Goal: Task Accomplishment & Management: Manage account settings

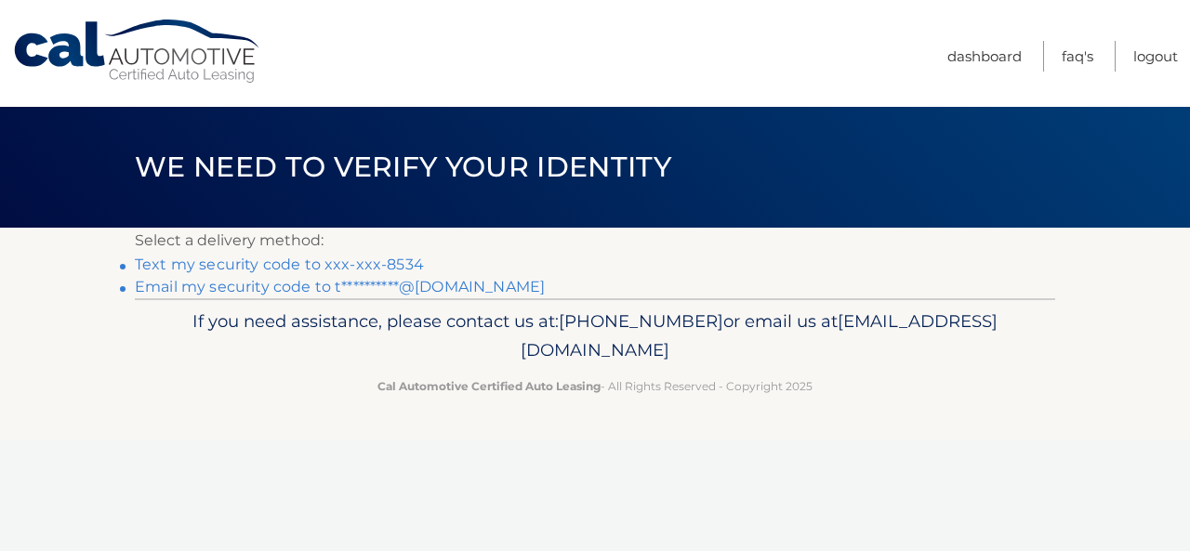
click at [301, 267] on link "Text my security code to xxx-xxx-8534" at bounding box center [279, 265] width 289 height 18
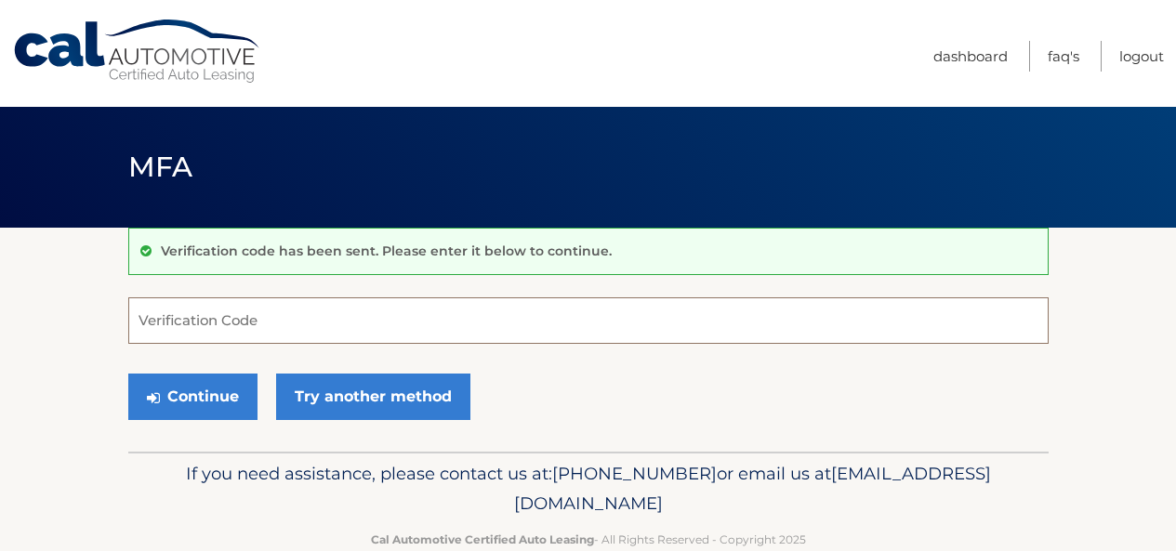
click at [288, 320] on input "Verification Code" at bounding box center [588, 321] width 920 height 46
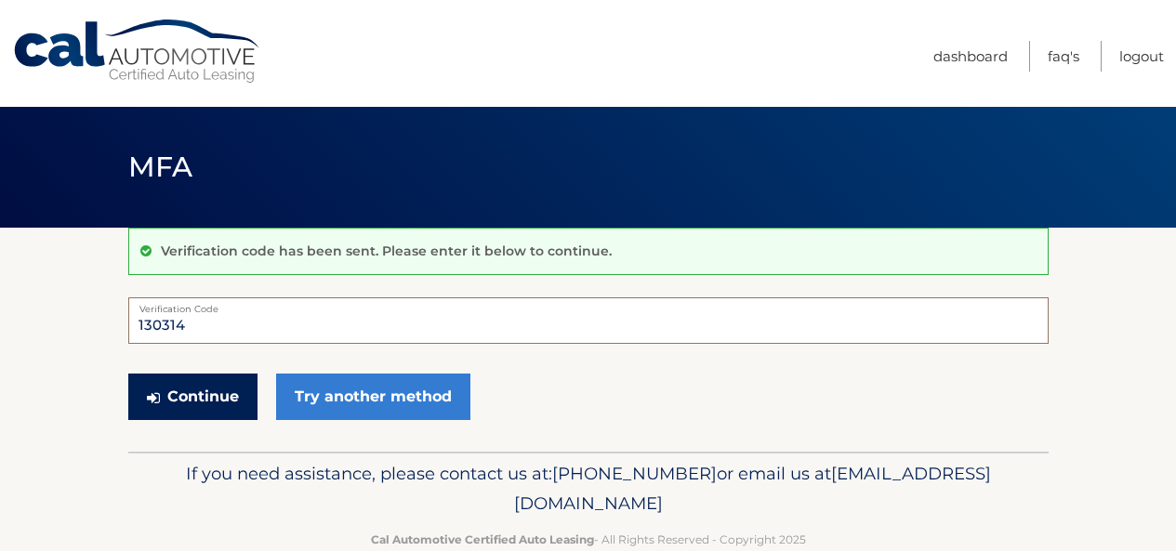
type input "130314"
click at [224, 390] on button "Continue" at bounding box center [192, 397] width 129 height 46
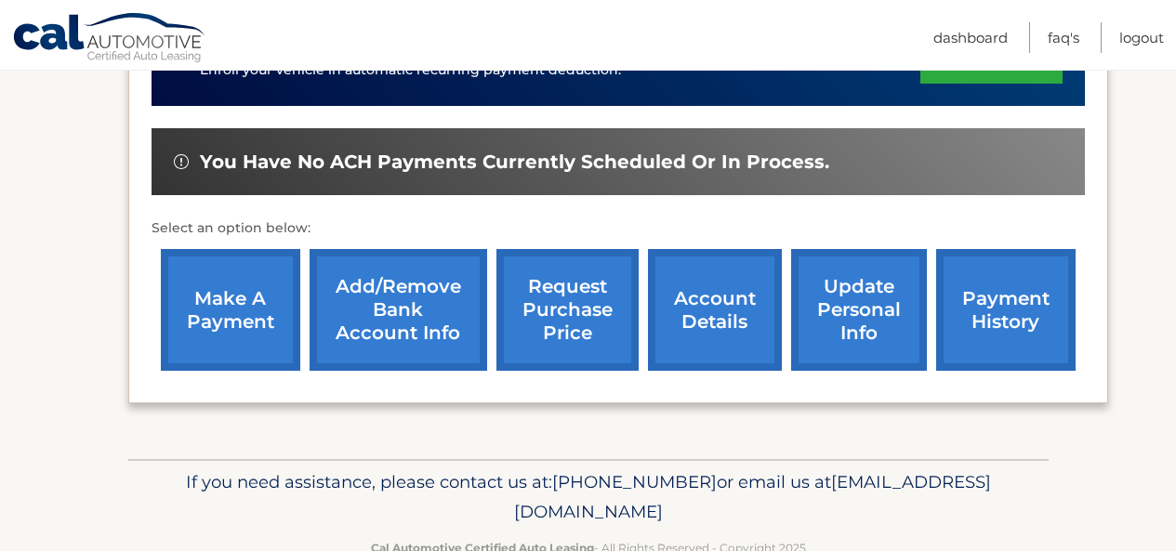
scroll to position [554, 0]
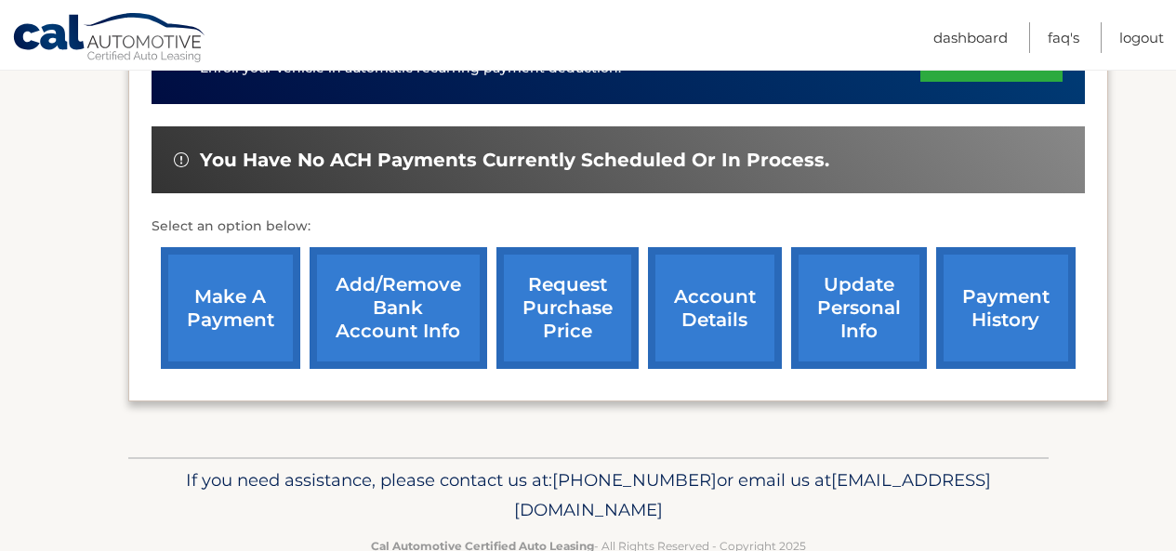
click at [214, 247] on link "make a payment" at bounding box center [230, 308] width 139 height 122
click at [999, 303] on link "payment history" at bounding box center [1005, 308] width 139 height 122
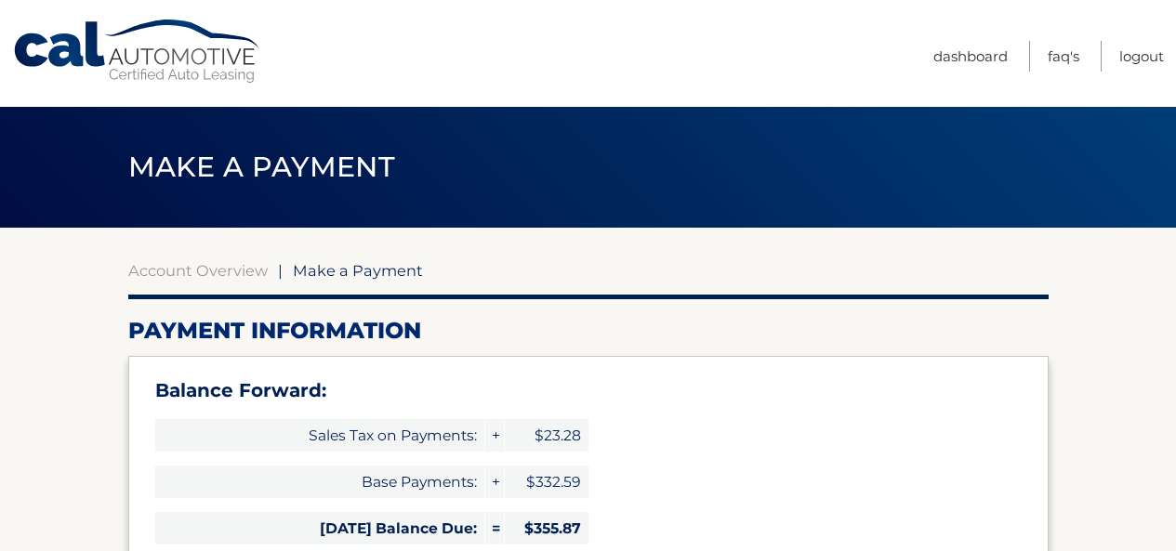
select select "ZTFiYWJhYzgtYjljMy00YmI5LTk4MmYtZTk2OWJlYmFmZTdh"
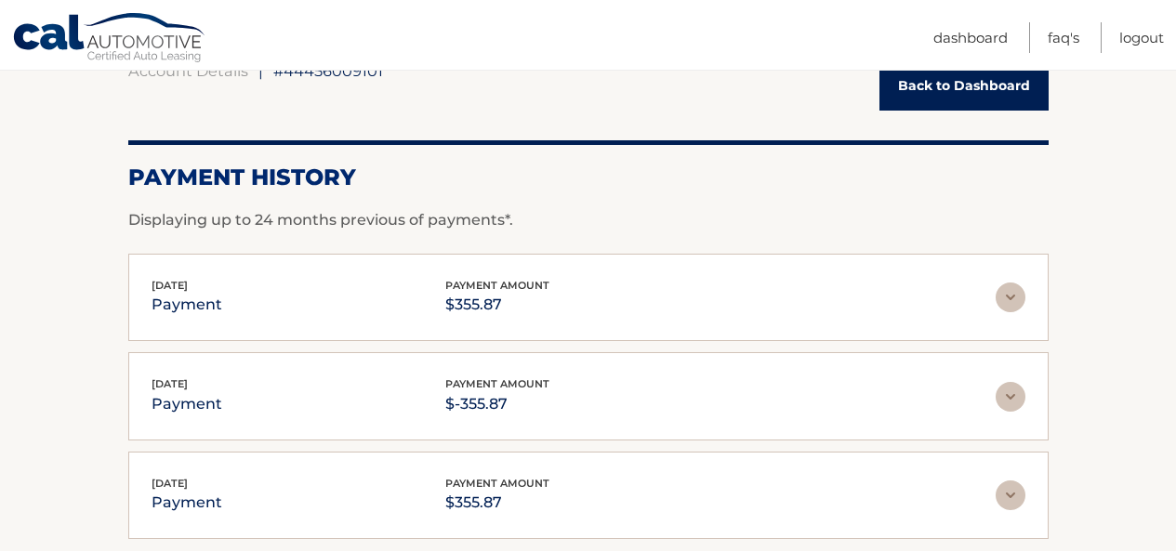
scroll to position [203, 0]
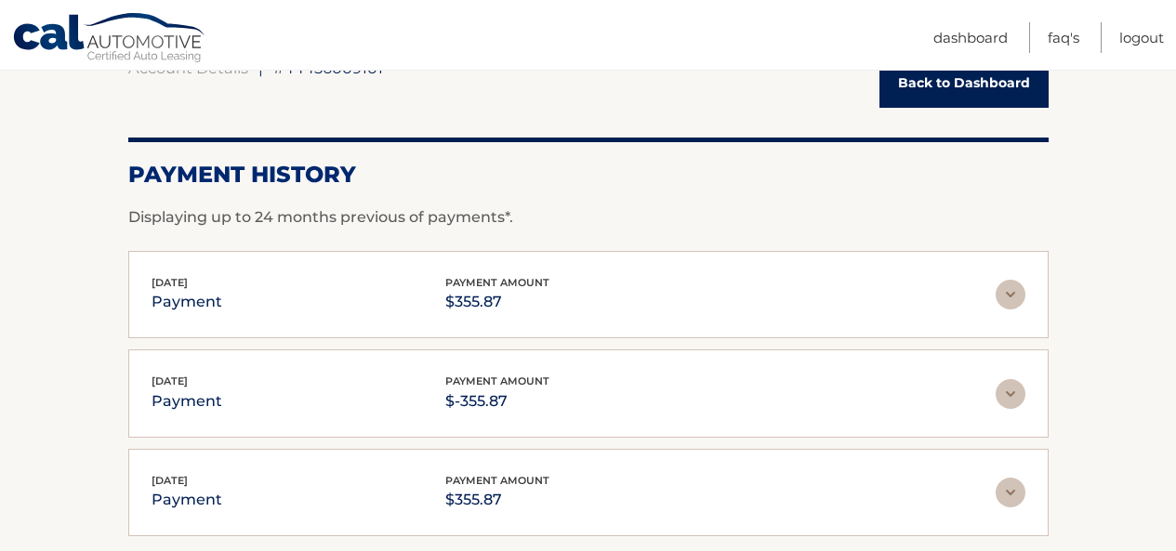
click at [1018, 296] on img at bounding box center [1011, 295] width 30 height 30
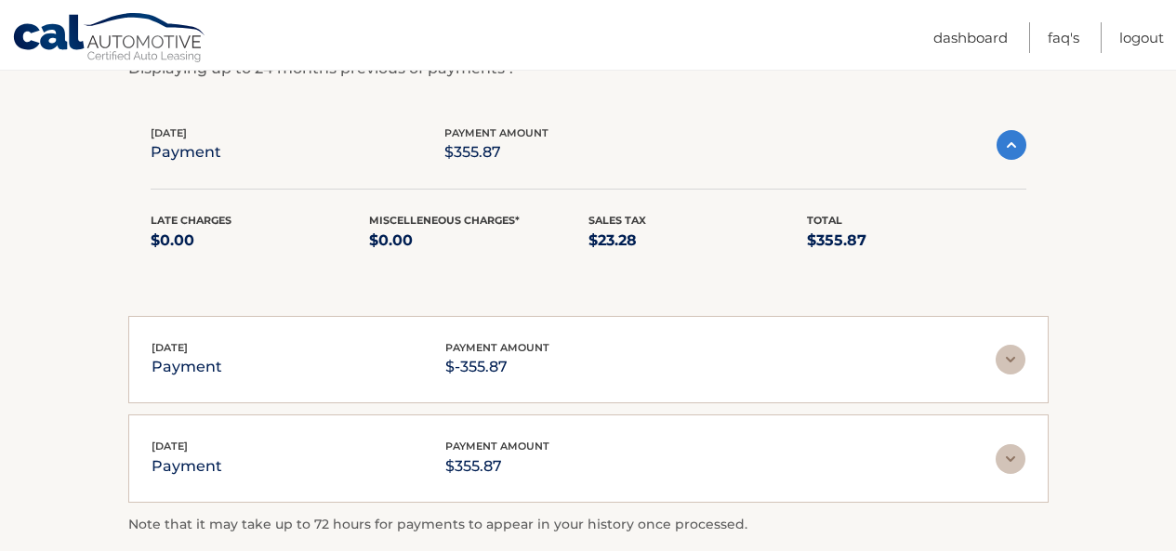
scroll to position [467, 0]
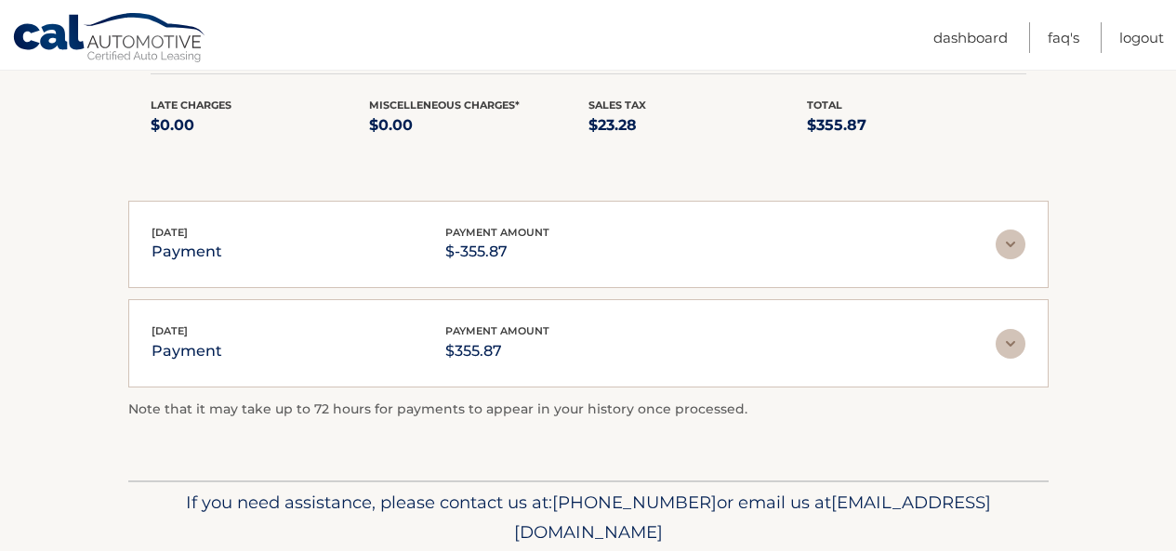
click at [1017, 343] on img at bounding box center [1011, 344] width 30 height 30
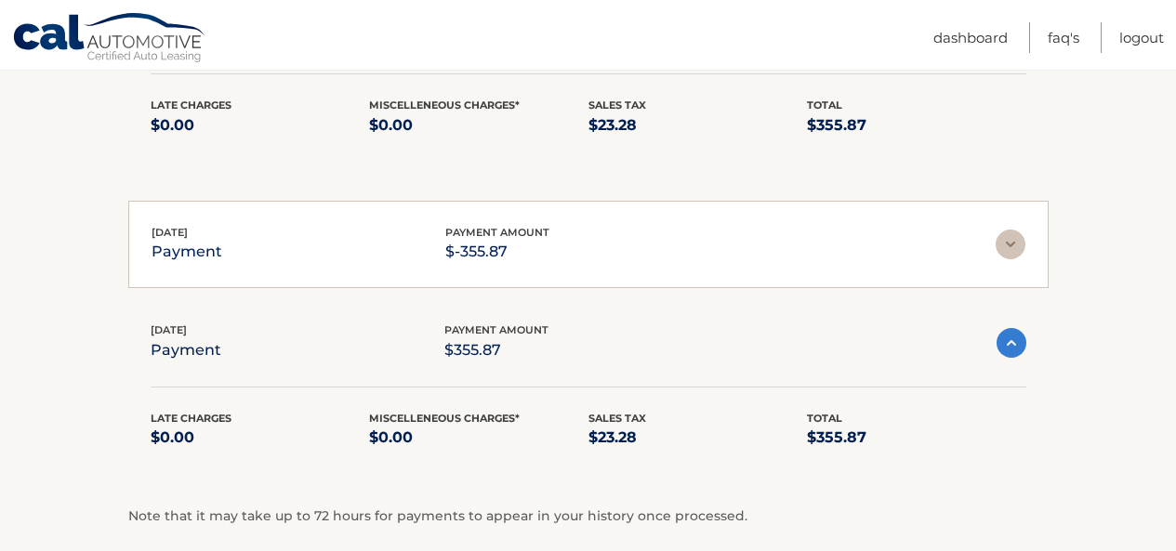
click at [1004, 239] on img at bounding box center [1011, 245] width 30 height 30
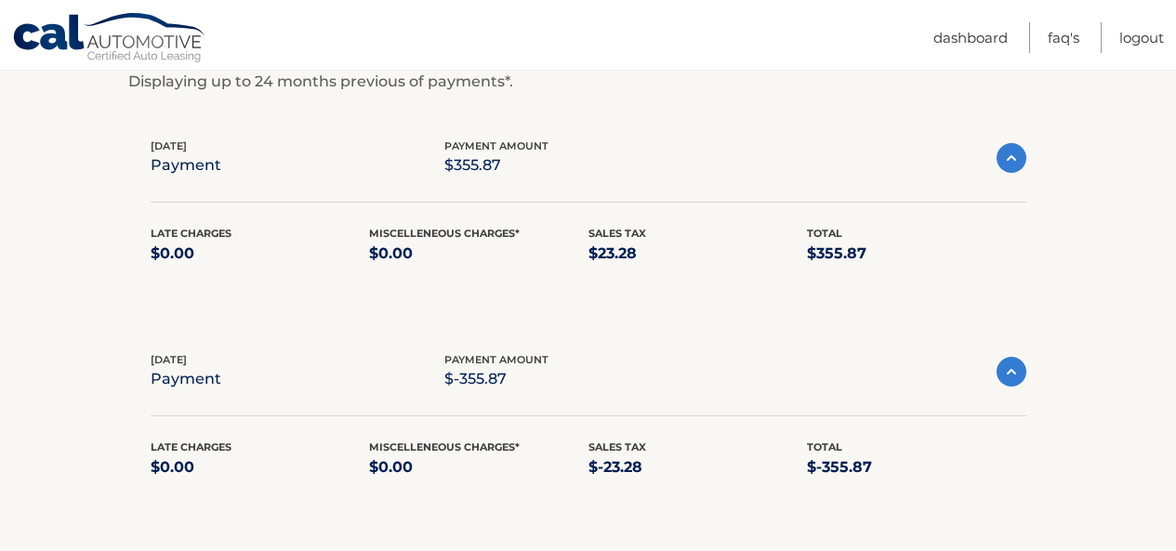
scroll to position [338, 0]
click at [1006, 375] on img at bounding box center [1012, 373] width 30 height 30
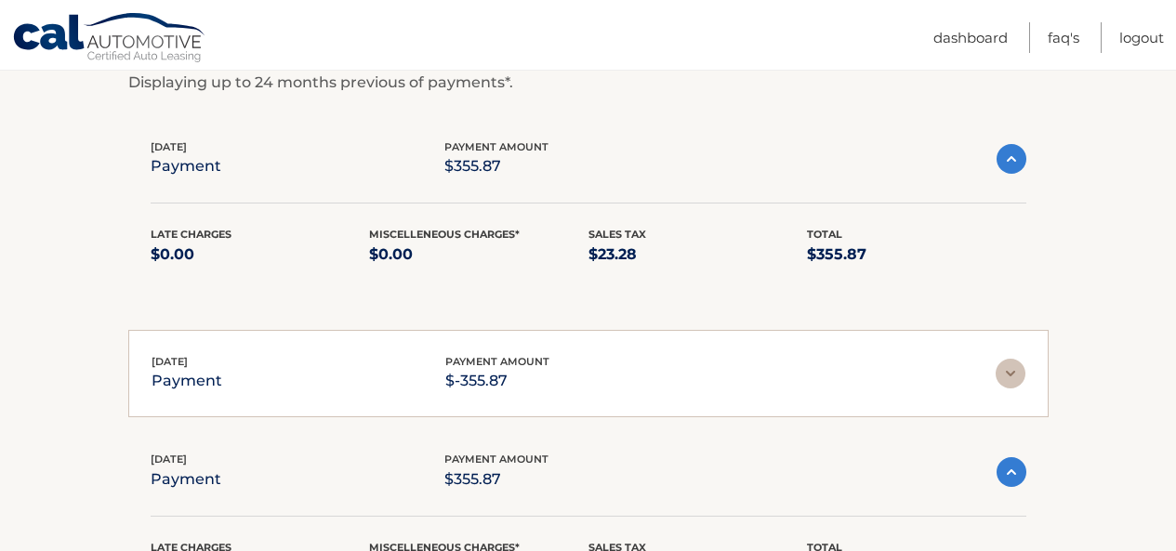
click at [1005, 370] on img at bounding box center [1011, 374] width 30 height 30
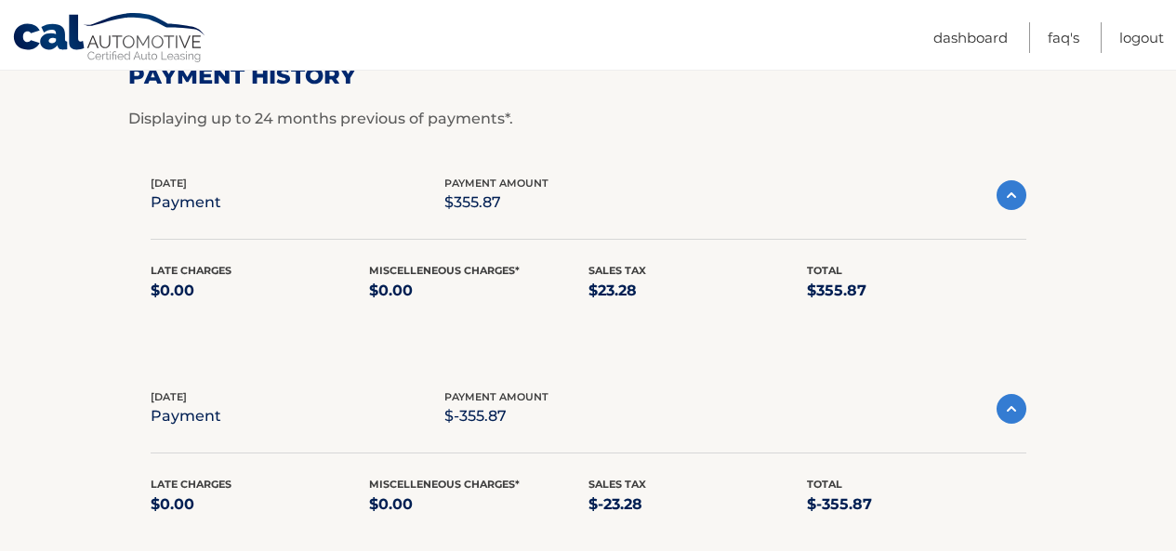
scroll to position [299, 0]
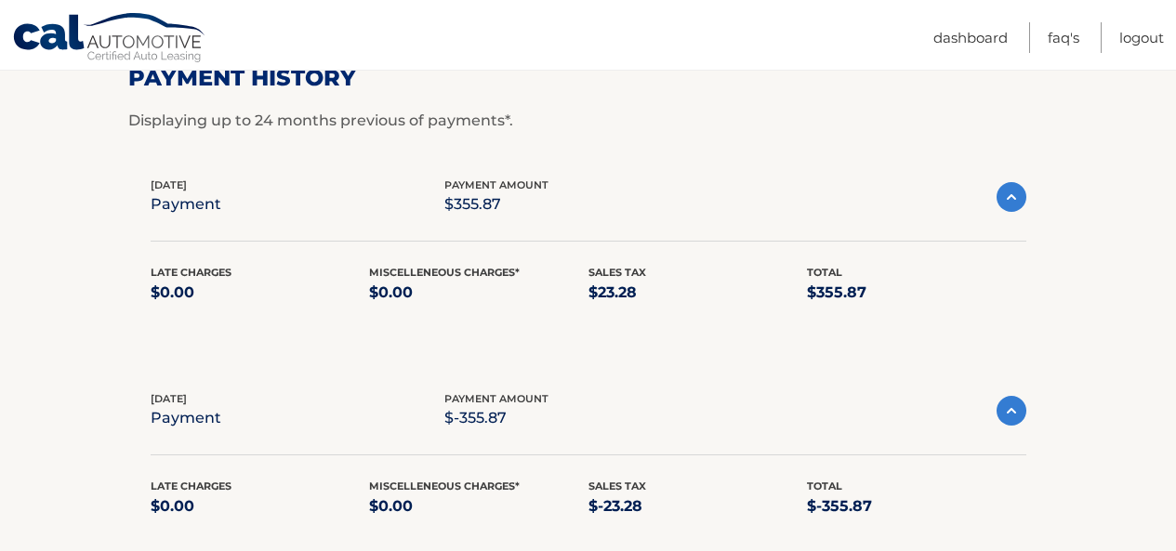
click at [1011, 205] on img at bounding box center [1012, 197] width 30 height 30
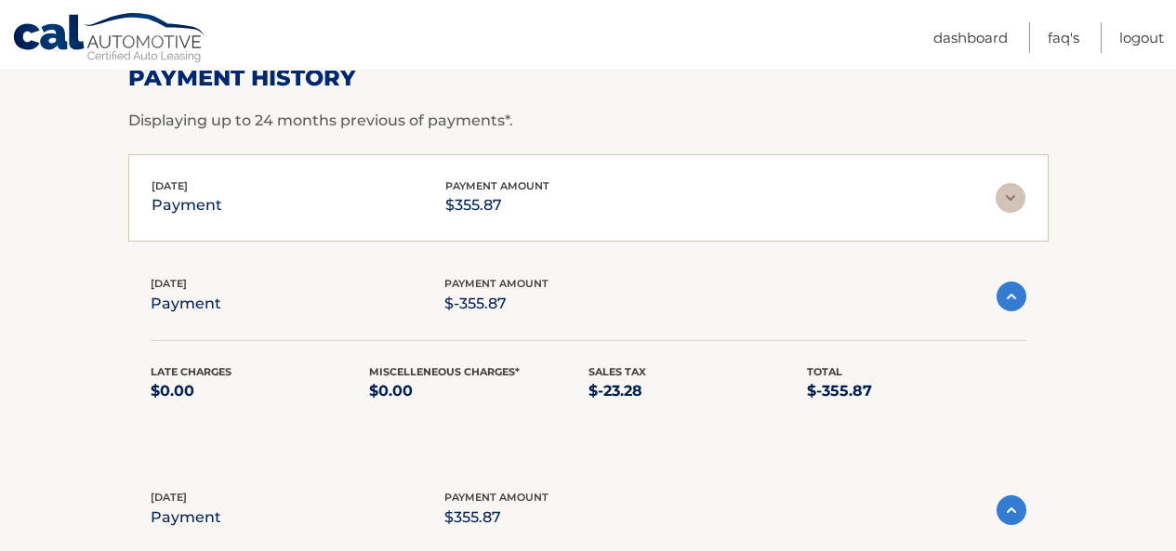
drag, startPoint x: 1009, startPoint y: 302, endPoint x: 1009, endPoint y: 319, distance: 16.7
click at [1009, 302] on img at bounding box center [1012, 297] width 30 height 30
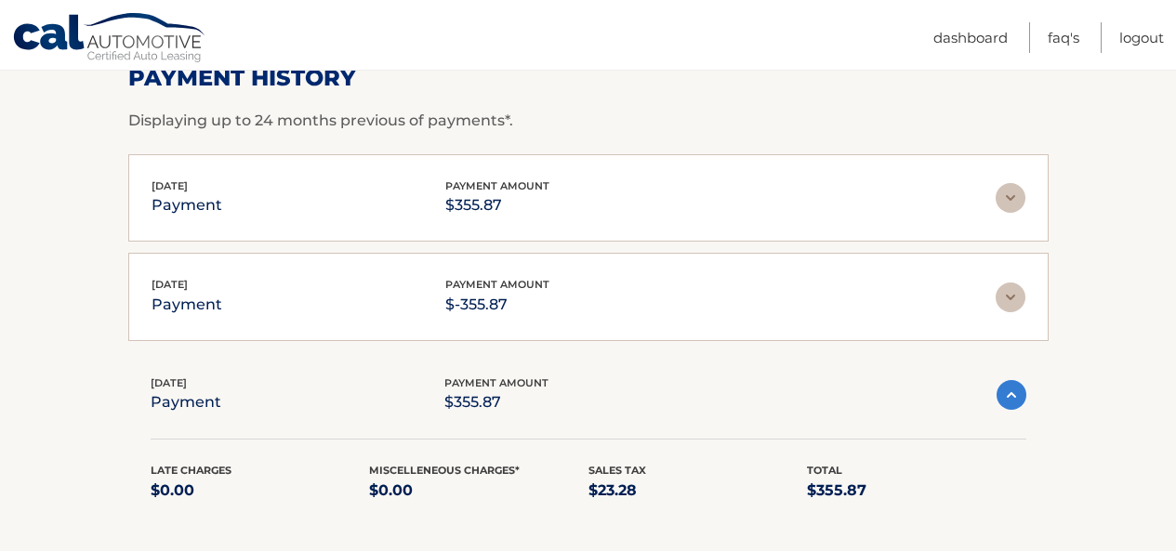
click at [1003, 409] on div "Aug 18, 2025 payment payment amount $355.87" at bounding box center [589, 396] width 876 height 42
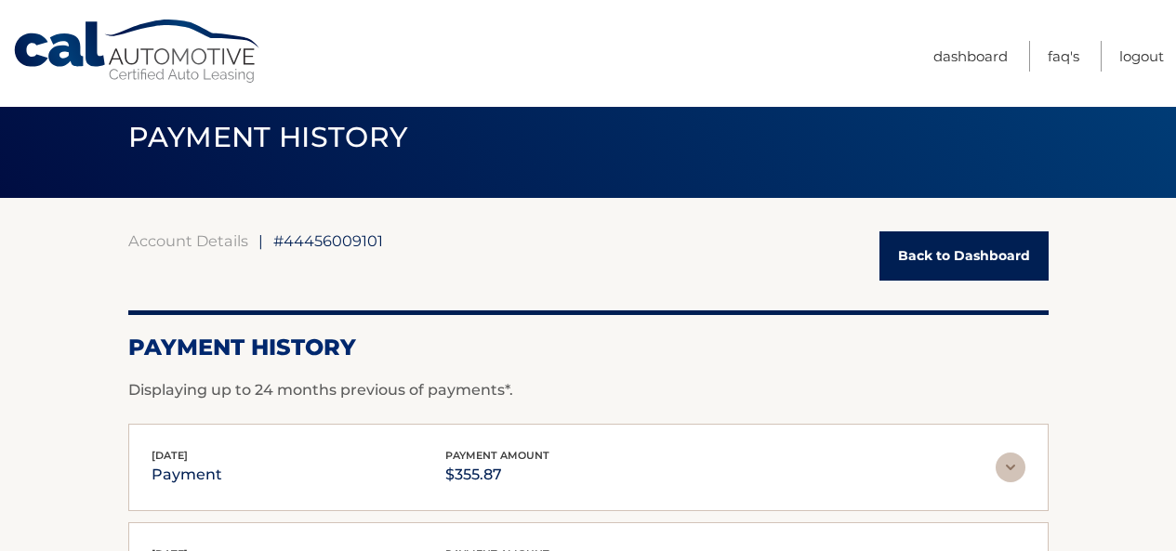
scroll to position [29, 0]
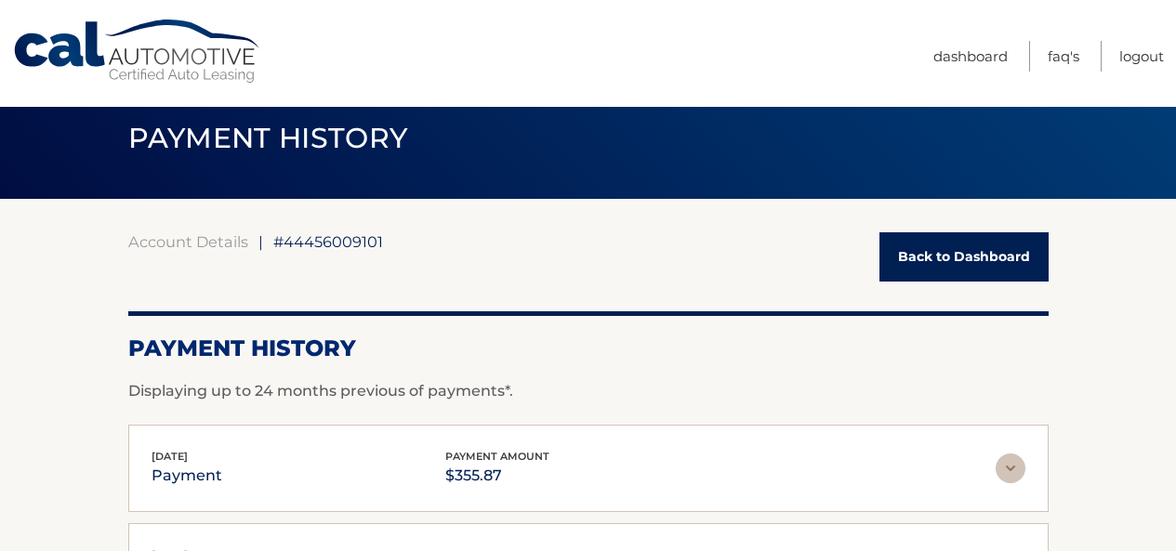
click at [932, 247] on link "Back to Dashboard" at bounding box center [964, 256] width 169 height 49
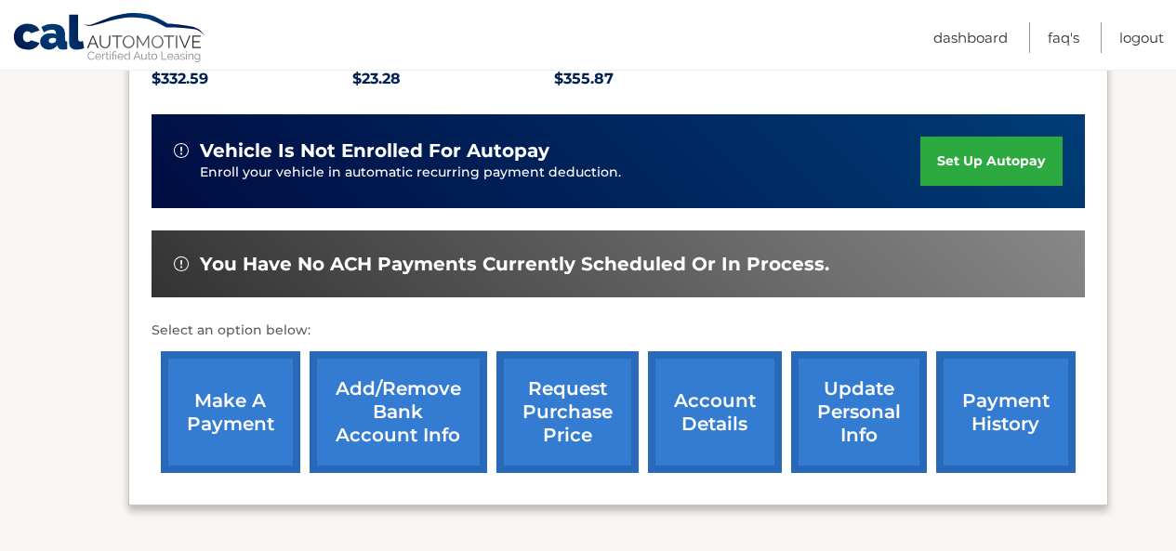
scroll to position [452, 0]
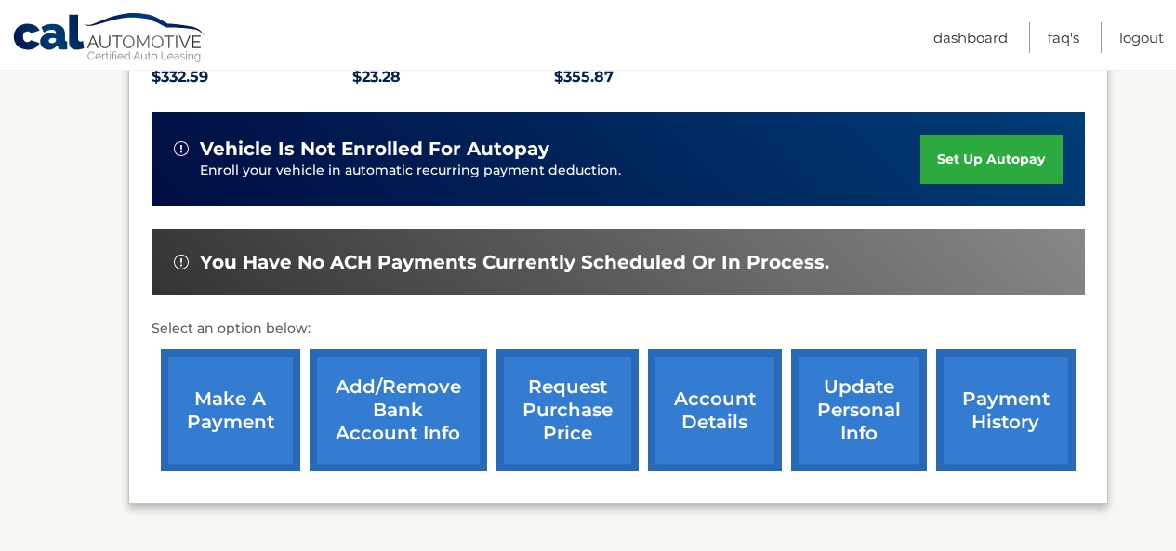
click at [268, 365] on link "make a payment" at bounding box center [230, 411] width 139 height 122
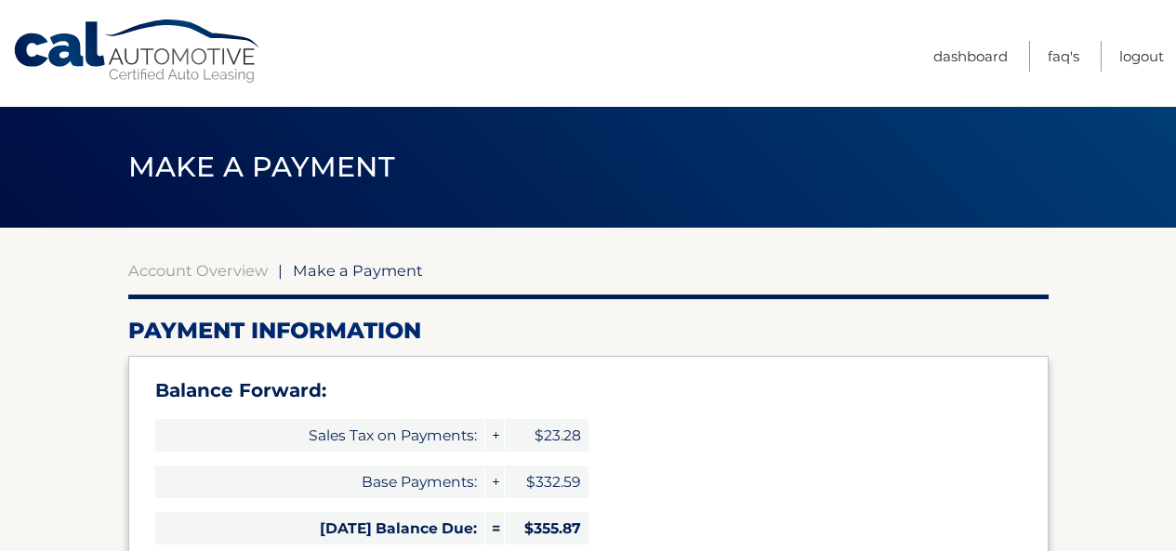
select select "ZTFiYWJhYzgtYjljMy00YmI5LTk4MmYtZTk2OWJlYmFmZTdh"
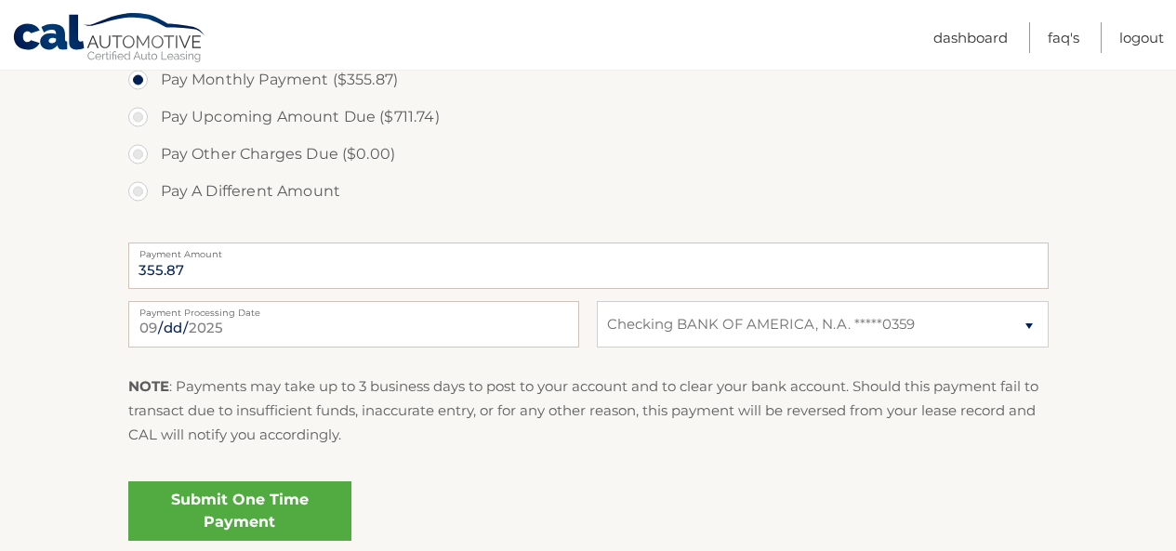
scroll to position [748, 0]
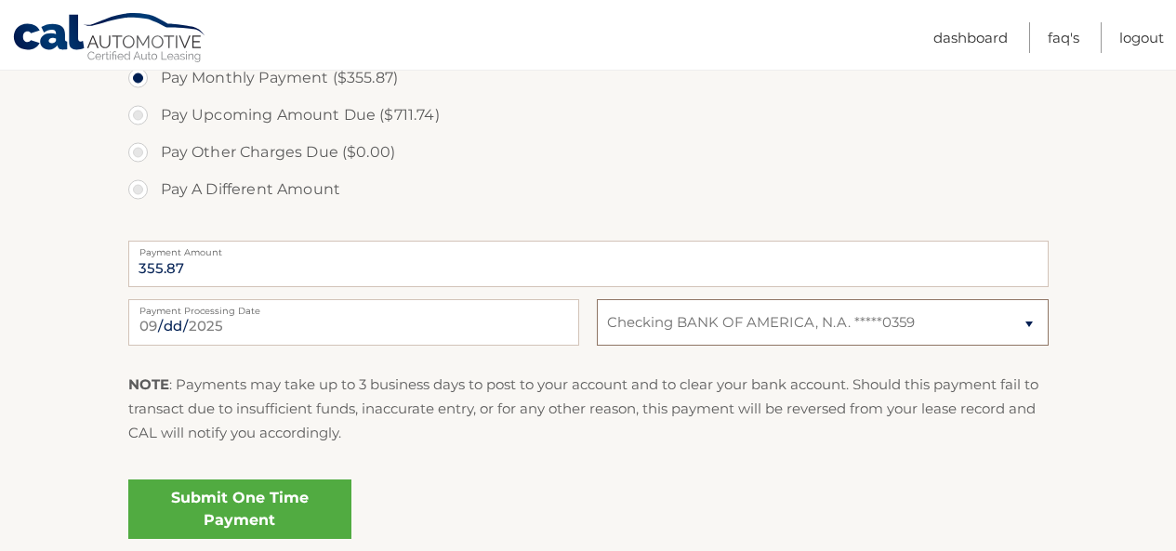
click at [666, 318] on select "Select Bank Account Checking BANK OF AMERICA, N.A. *****0359" at bounding box center [822, 322] width 451 height 46
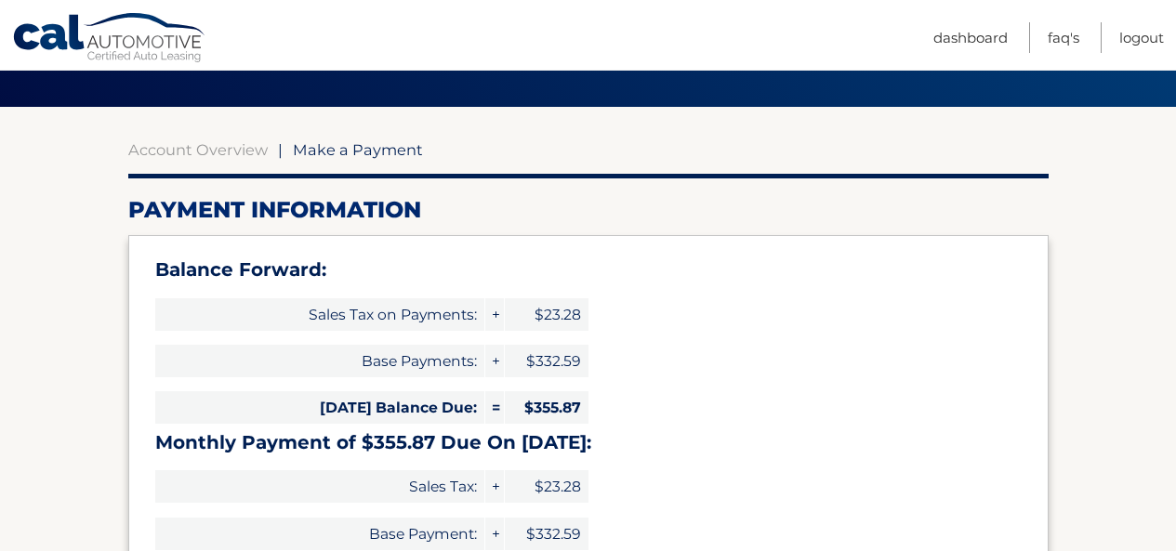
scroll to position [0, 0]
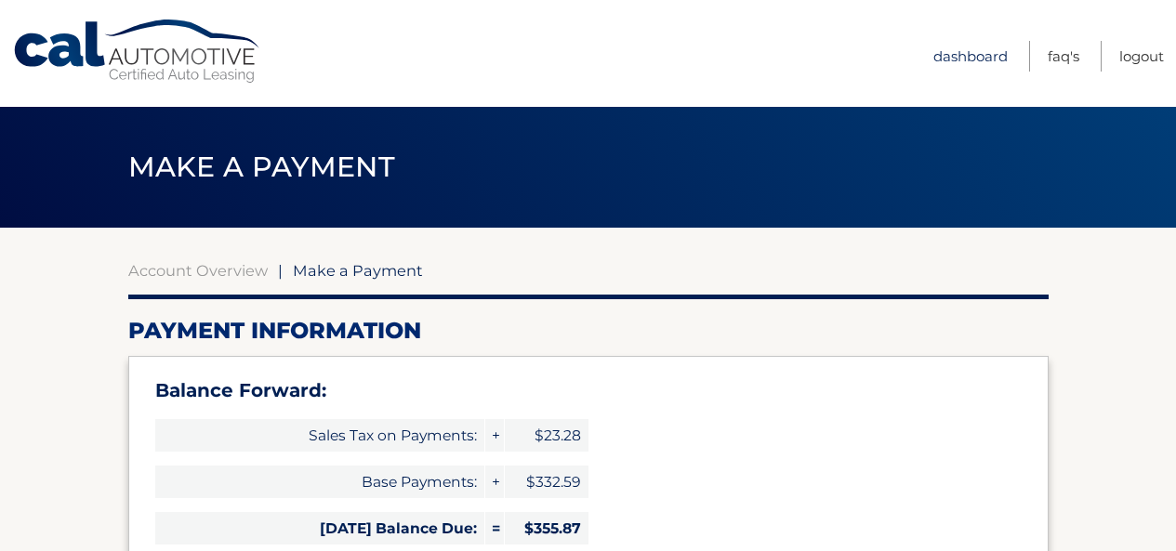
click at [950, 51] on link "Dashboard" at bounding box center [970, 56] width 74 height 31
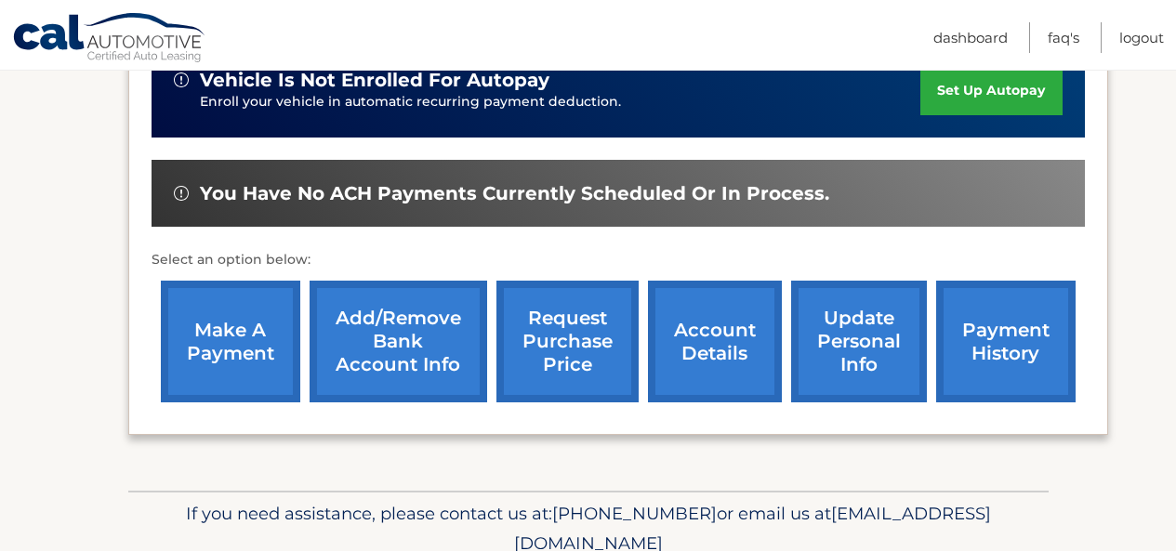
scroll to position [523, 0]
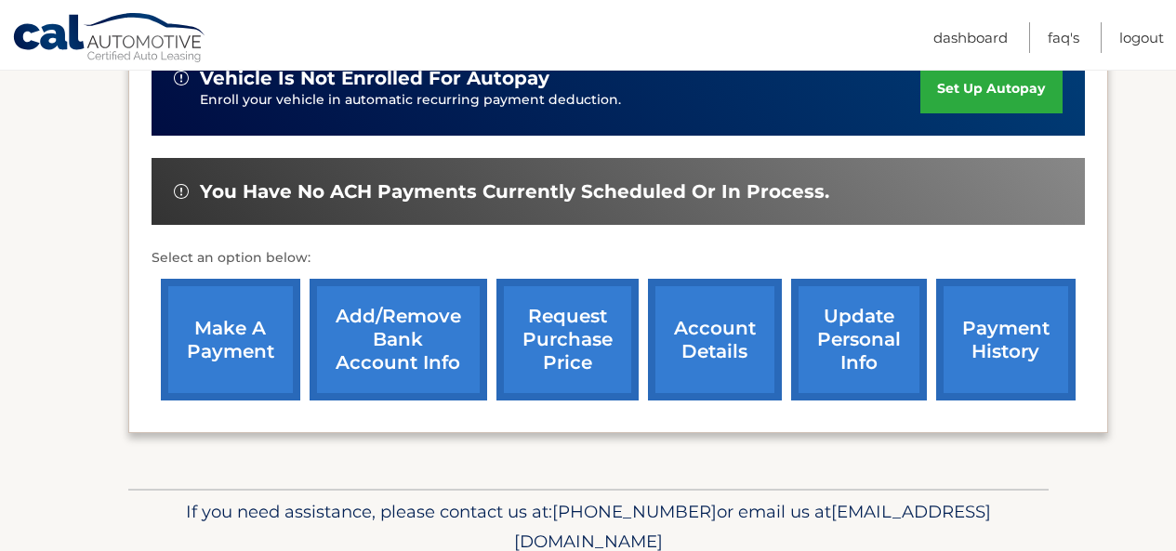
click at [440, 298] on link "Add/Remove bank account info" at bounding box center [399, 340] width 178 height 122
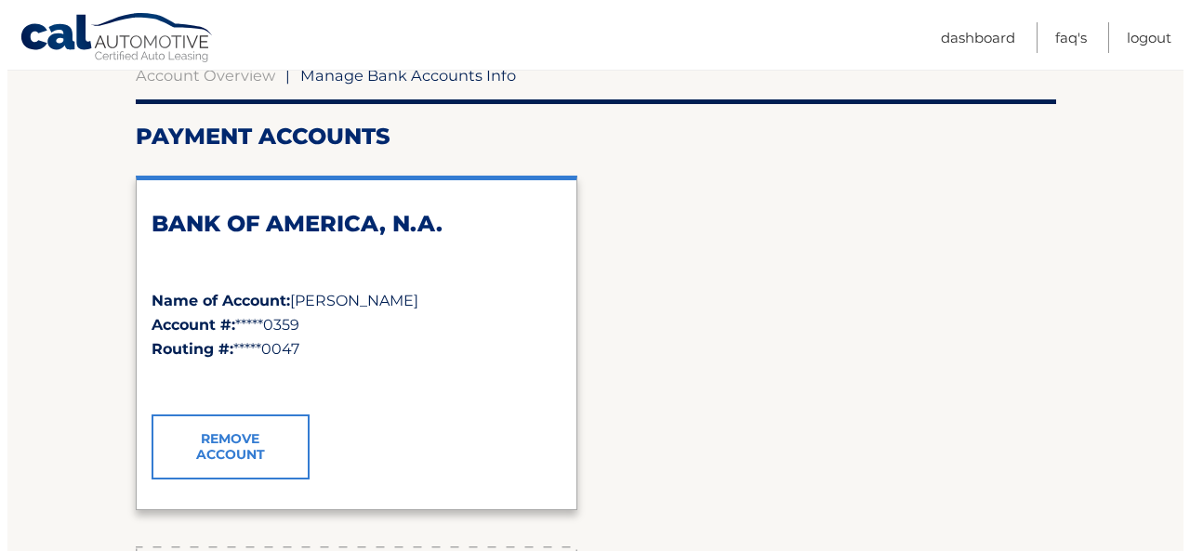
scroll to position [216, 0]
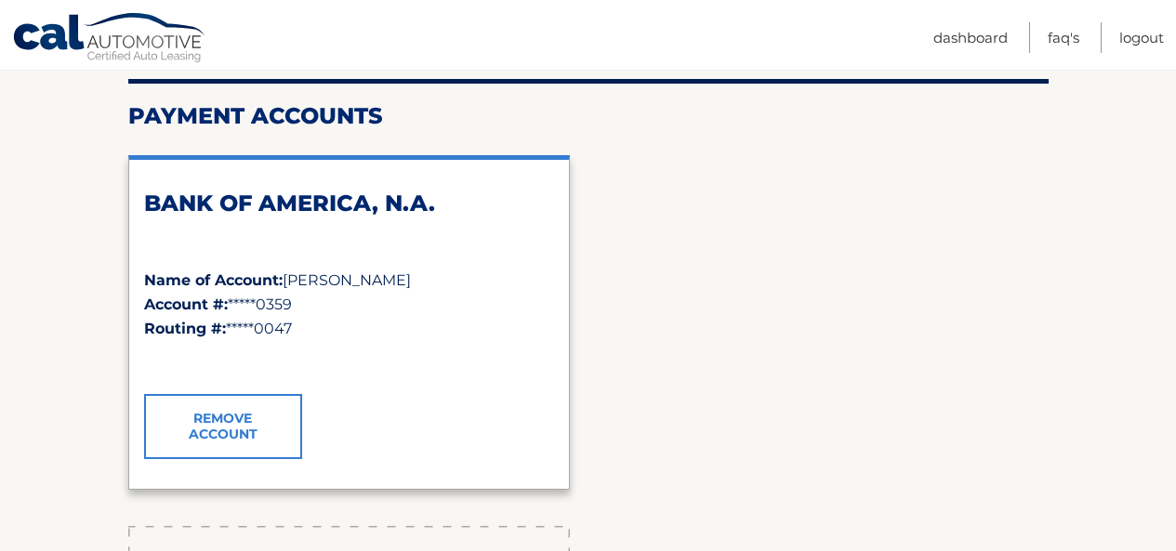
click at [223, 406] on link "Remove Account" at bounding box center [223, 426] width 158 height 65
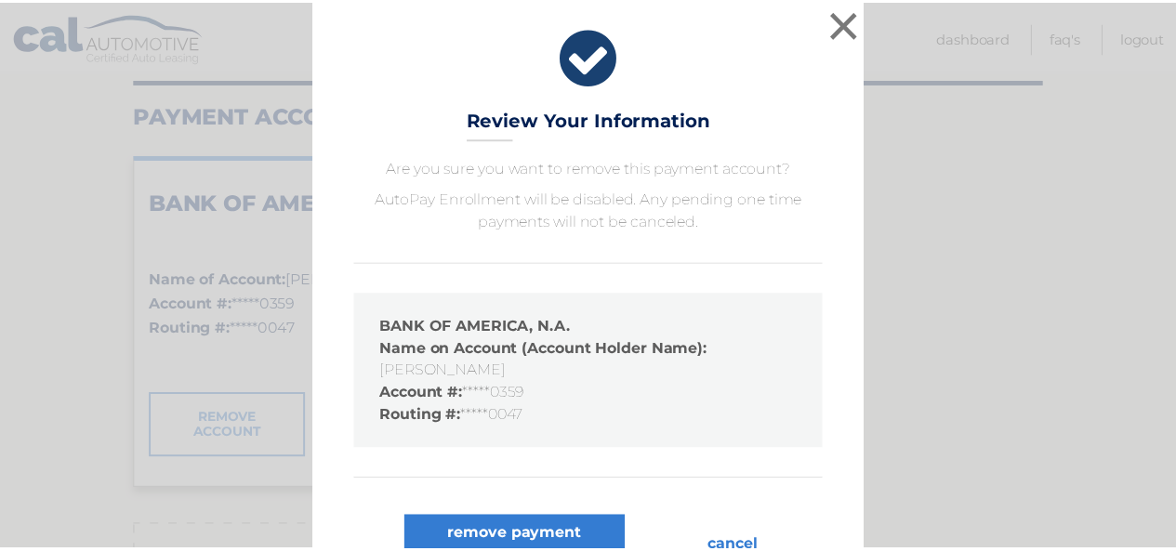
scroll to position [49, 0]
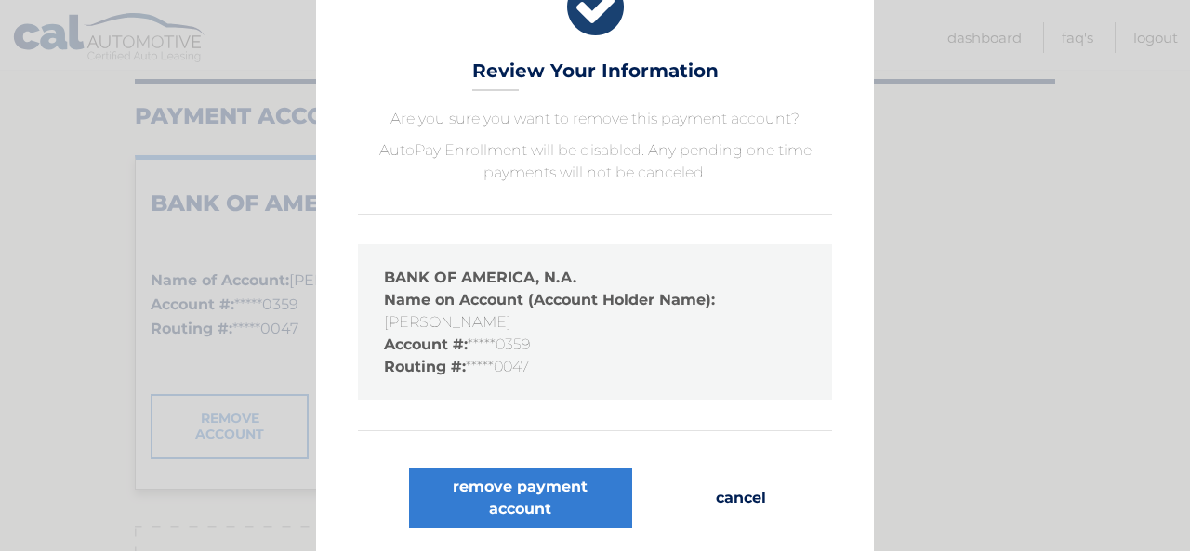
click at [713, 495] on button "cancel" at bounding box center [741, 499] width 80 height 60
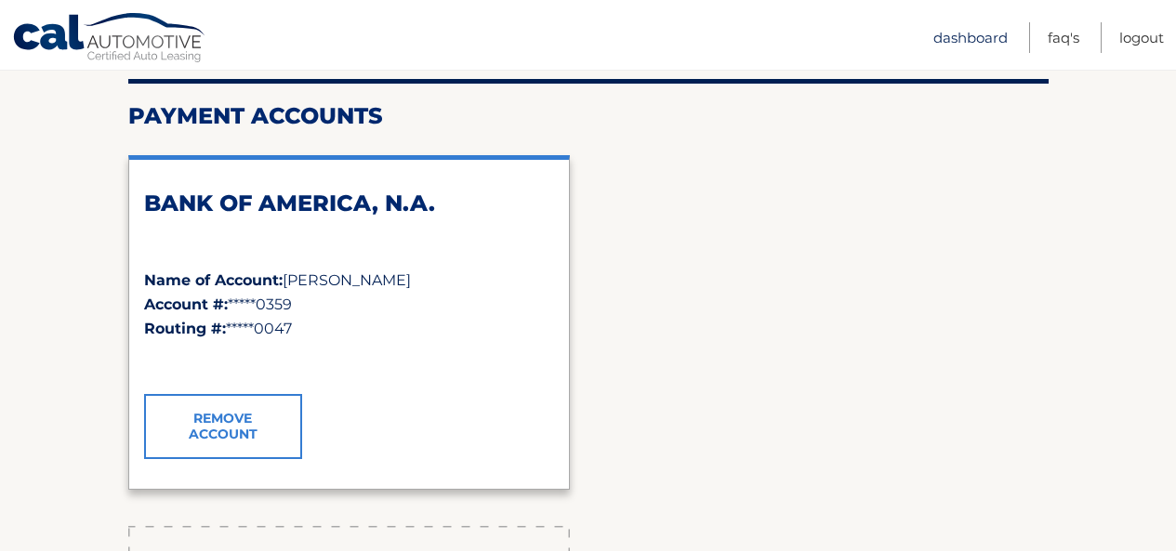
click at [951, 28] on link "Dashboard" at bounding box center [970, 37] width 74 height 31
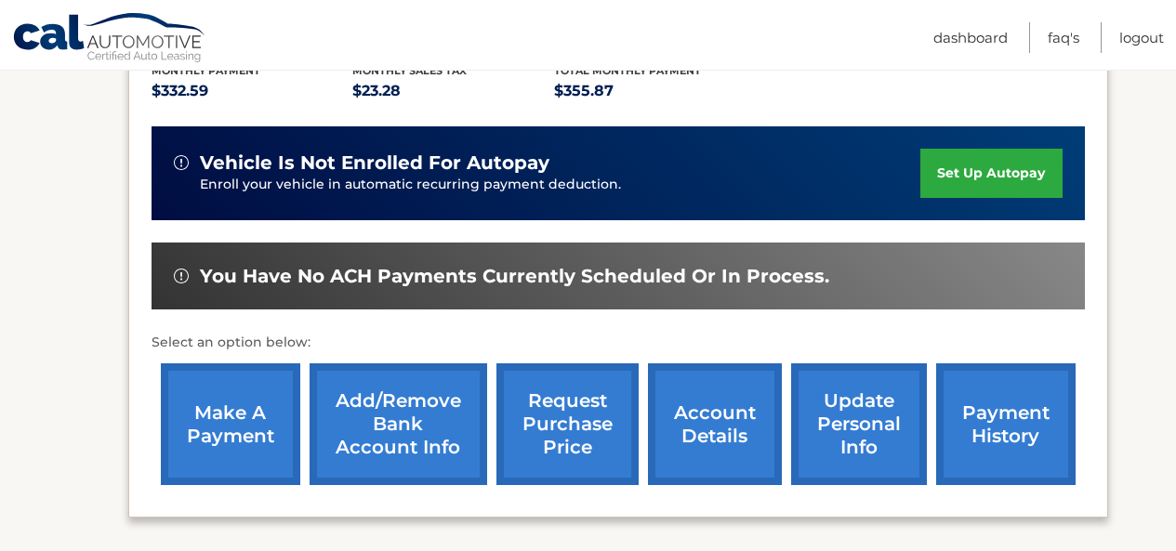
scroll to position [476, 0]
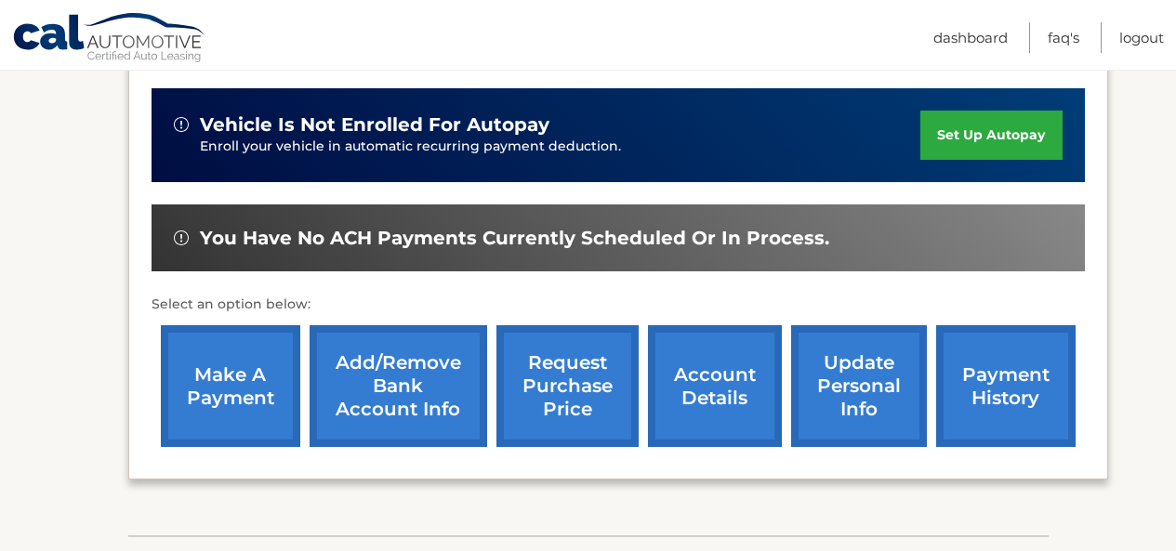
click at [711, 358] on link "account details" at bounding box center [715, 386] width 134 height 122
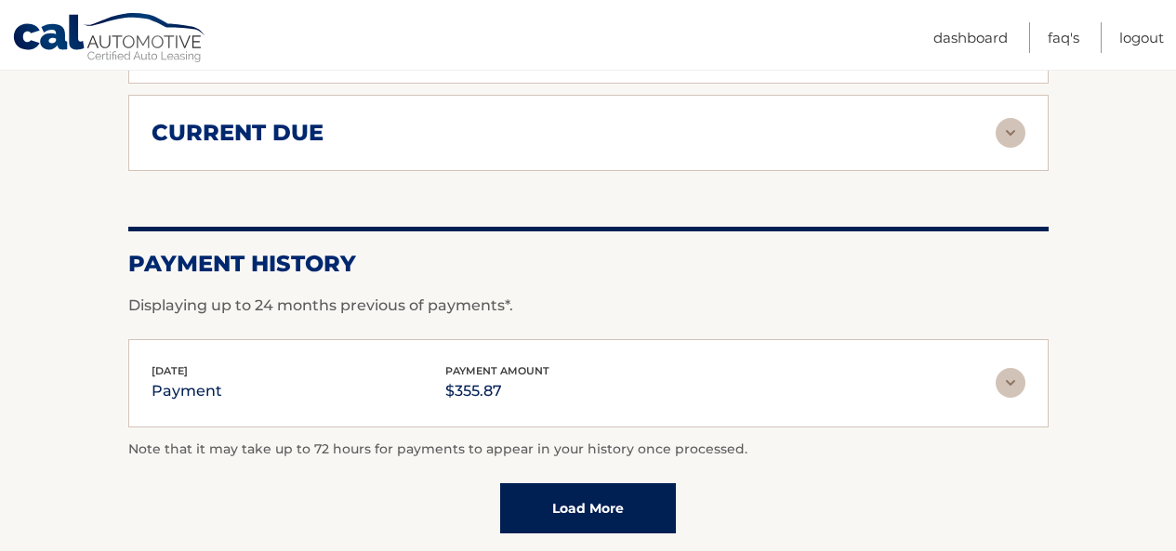
scroll to position [1477, 0]
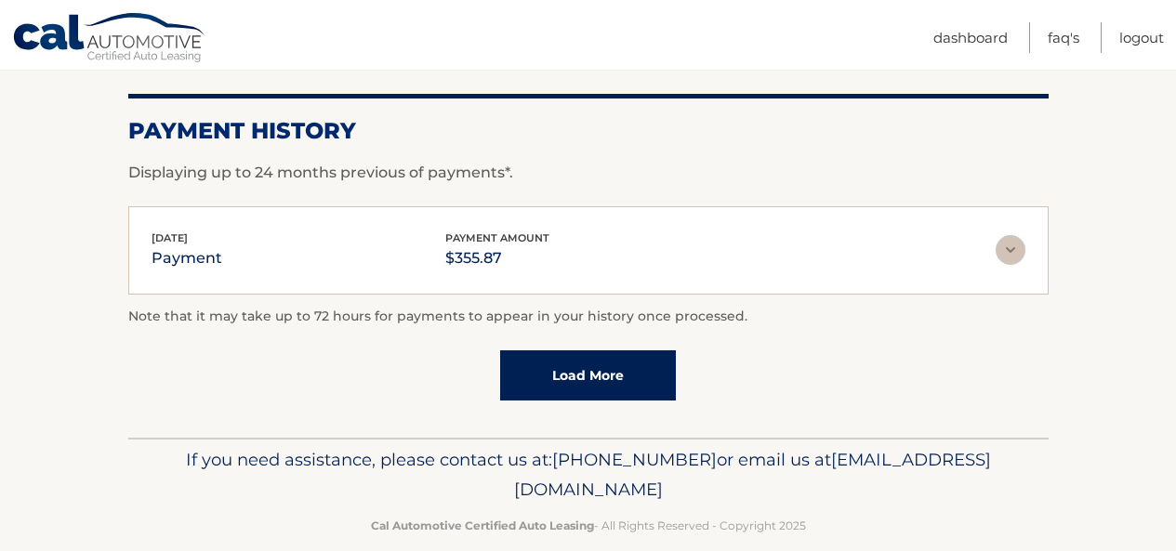
click at [1009, 235] on img at bounding box center [1011, 250] width 30 height 30
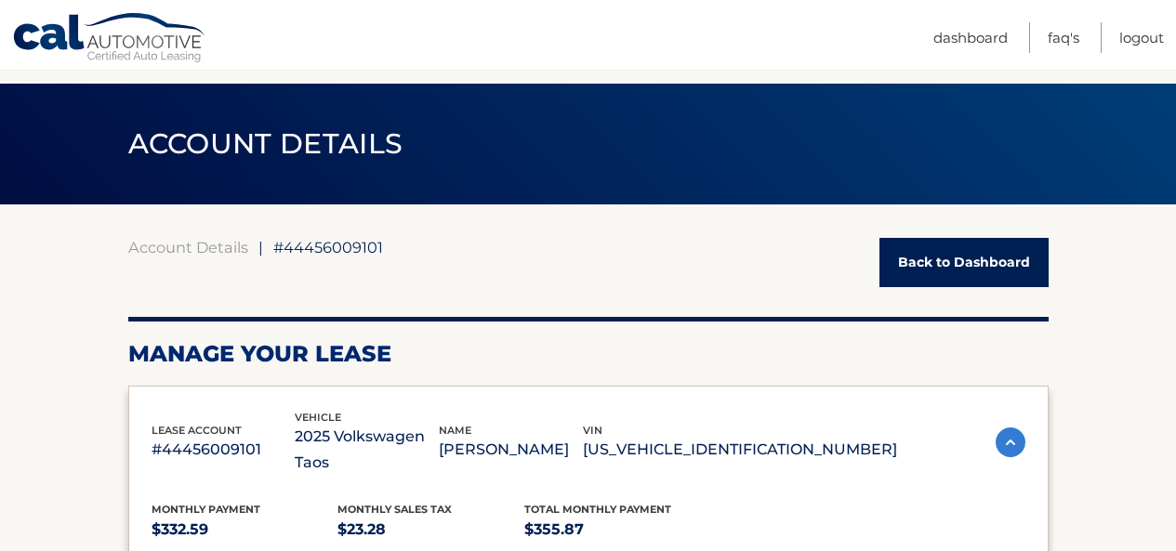
scroll to position [0, 0]
